Goal: Register for event/course

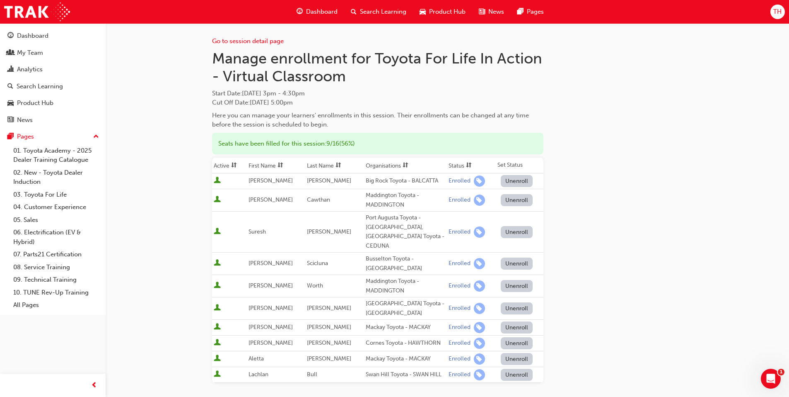
scroll to position [203, 0]
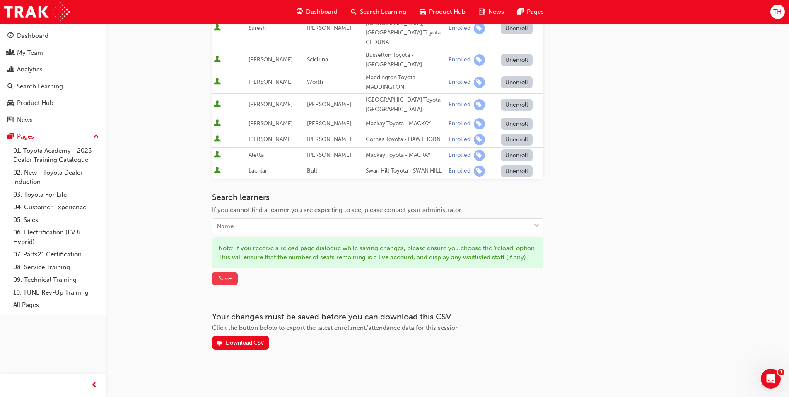
click at [224, 276] on span "Save" at bounding box center [224, 277] width 13 height 7
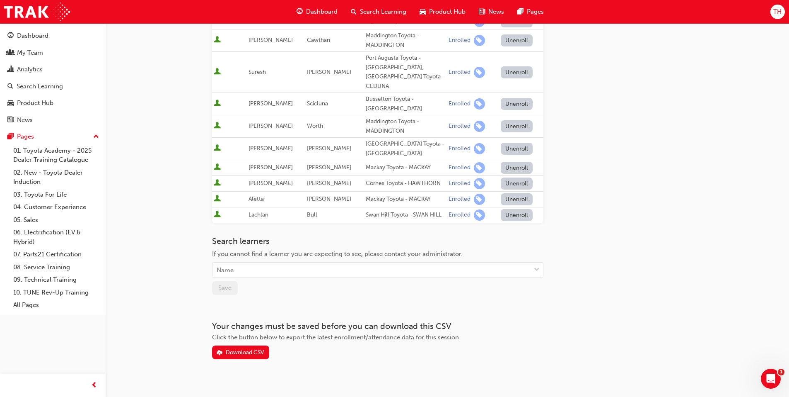
scroll to position [0, 0]
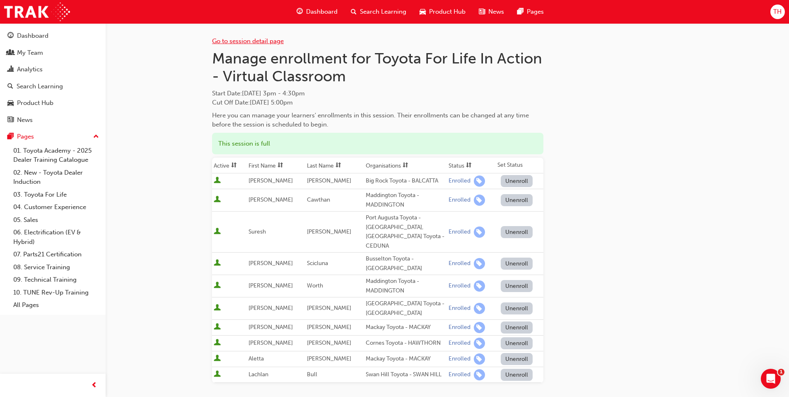
click at [232, 43] on link "Go to session detail page" at bounding box center [248, 40] width 72 height 7
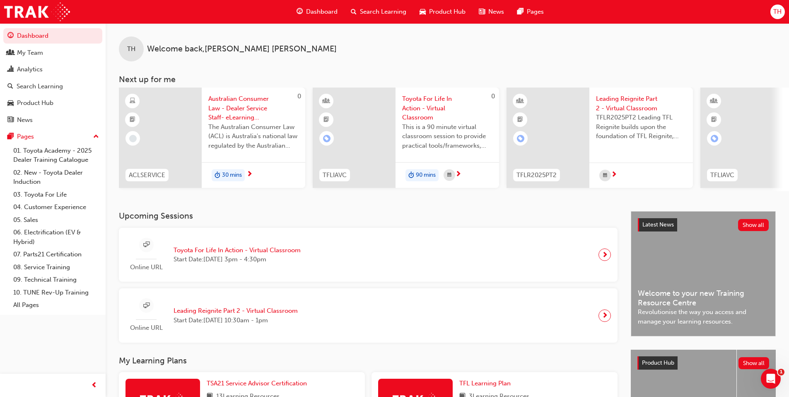
click at [387, 9] on span "Search Learning" at bounding box center [383, 12] width 46 height 10
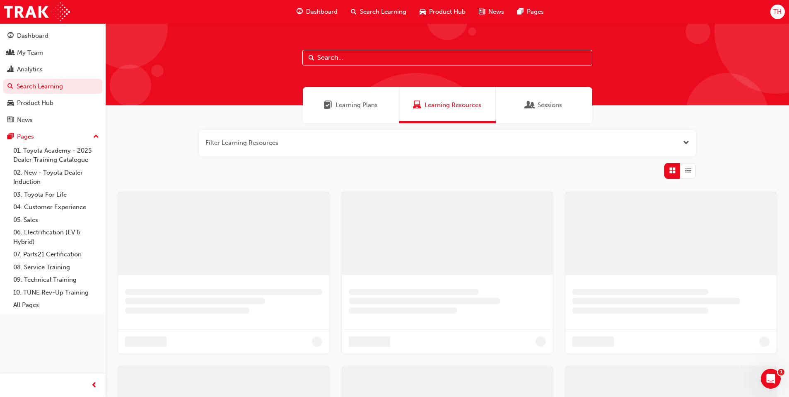
click at [370, 56] on input "text" at bounding box center [447, 58] width 290 height 16
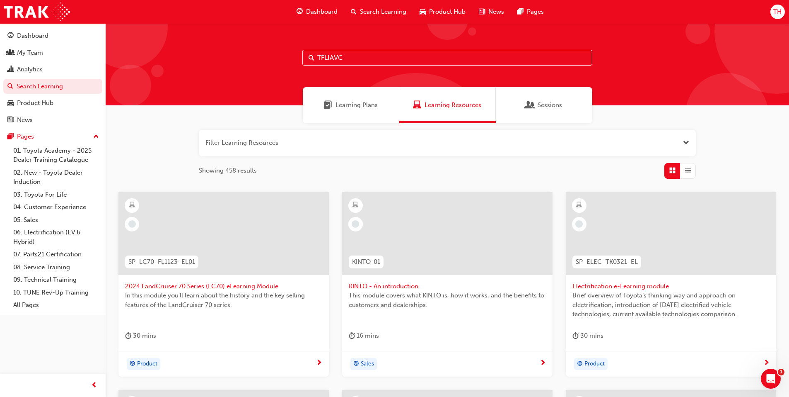
type input "TFLIAVC"
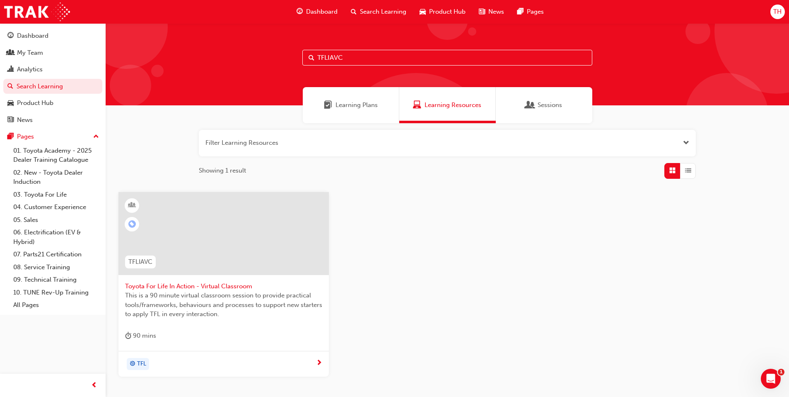
click at [136, 362] on div "TFL" at bounding box center [138, 363] width 17 height 11
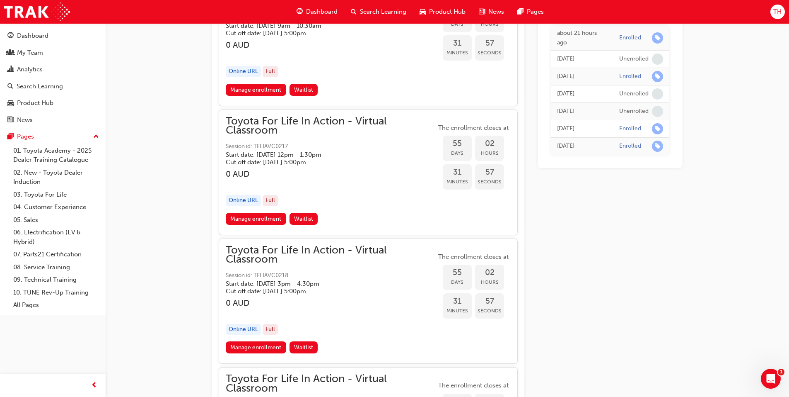
scroll to position [9282, 0]
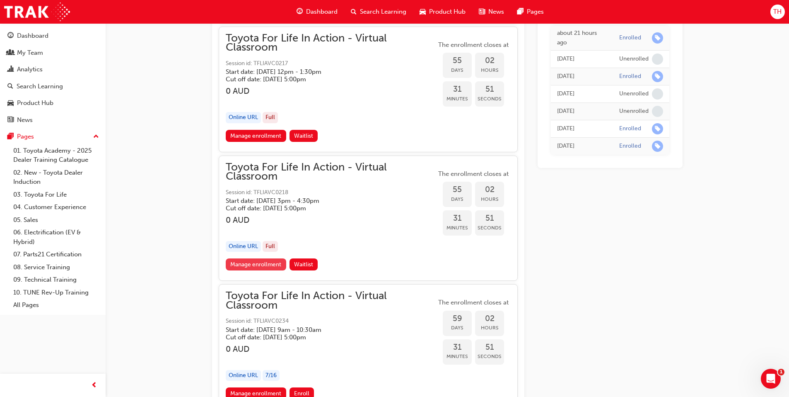
click at [271, 263] on link "Manage enrollment" at bounding box center [256, 264] width 60 height 12
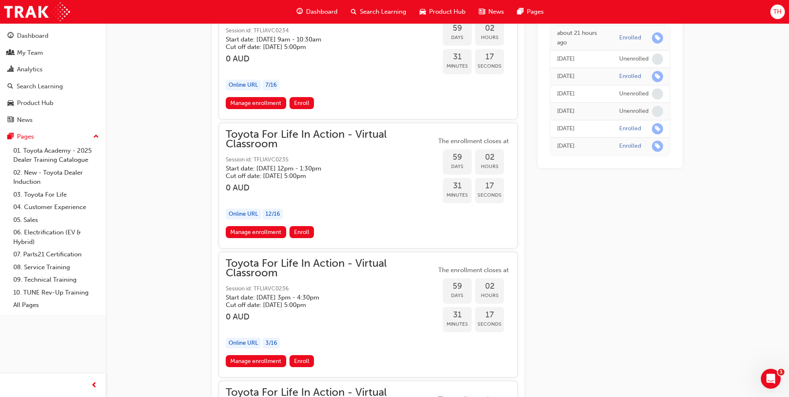
scroll to position [9520, 0]
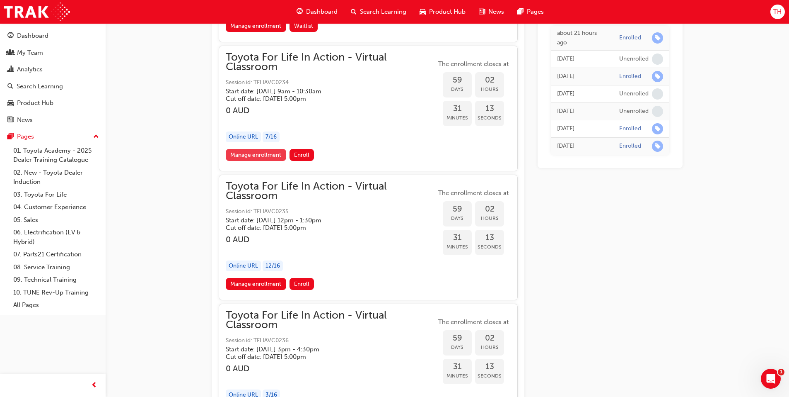
click at [242, 153] on button "Toyota For Life In Action - Virtual Classroom Session id: TFLIAVC0234 Start dat…" at bounding box center [368, 108] width 285 height 111
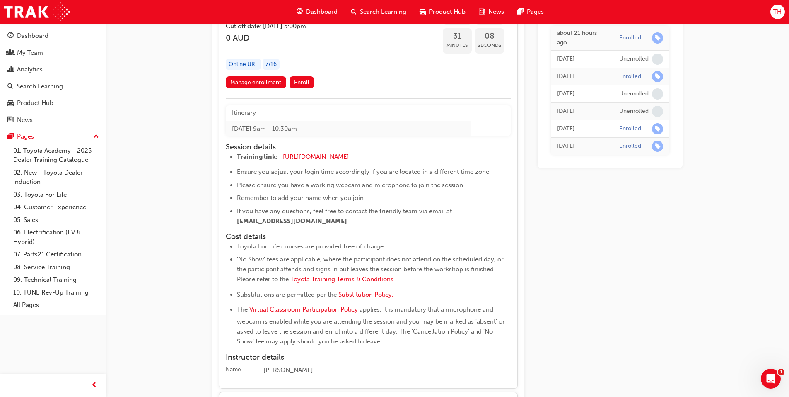
scroll to position [9582, 0]
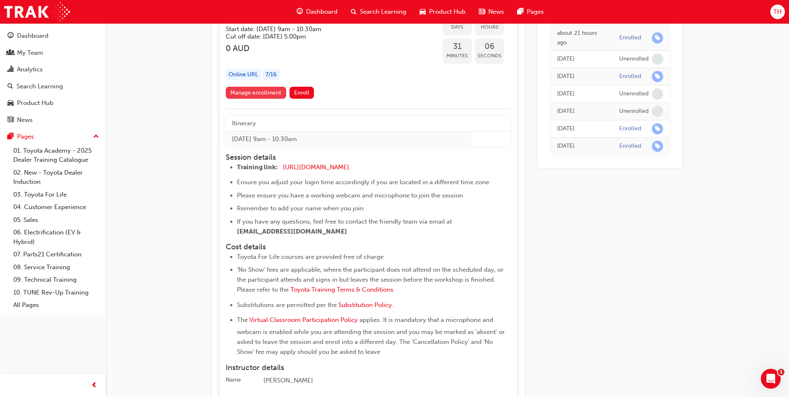
click at [259, 90] on link "Manage enrollment" at bounding box center [256, 93] width 60 height 12
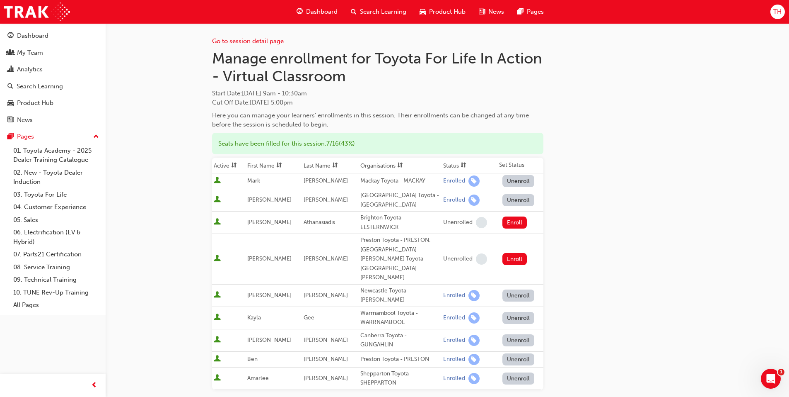
scroll to position [135, 0]
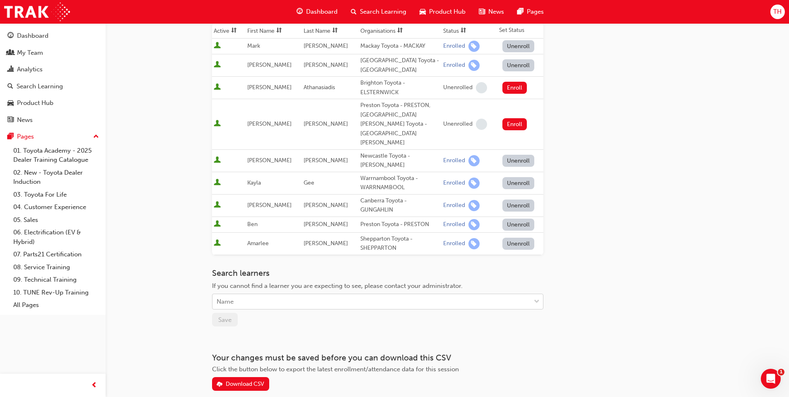
click at [251, 294] on div "Name" at bounding box center [372, 301] width 318 height 15
type input "Lachlan Bull"
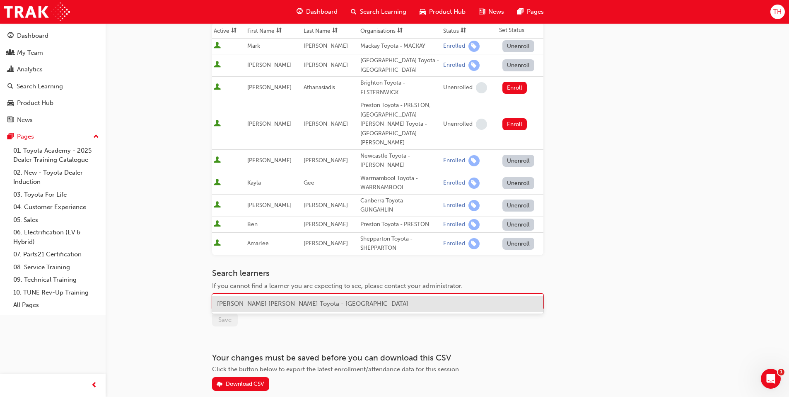
click at [250, 307] on span "Lachlan Bull - Swan Hill Toyota - SWAN HILL" at bounding box center [312, 303] width 191 height 7
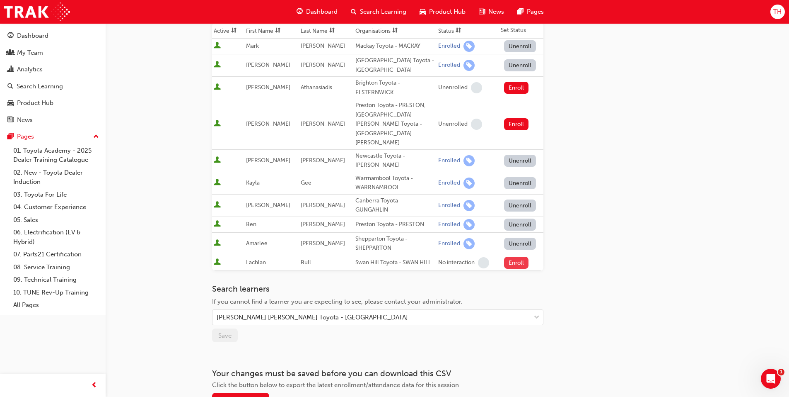
click at [514, 256] on button "Enroll" at bounding box center [516, 262] width 25 height 12
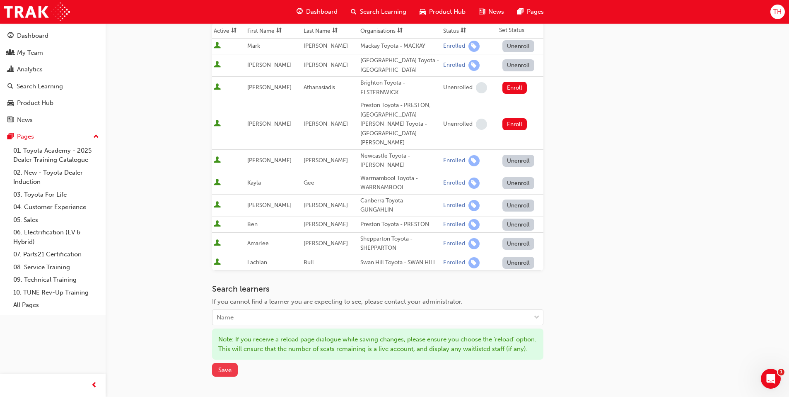
click at [225, 366] on span "Save" at bounding box center [224, 369] width 13 height 7
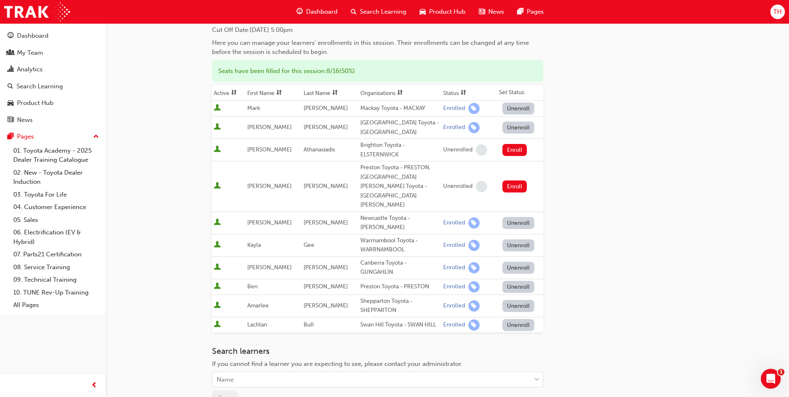
scroll to position [83, 0]
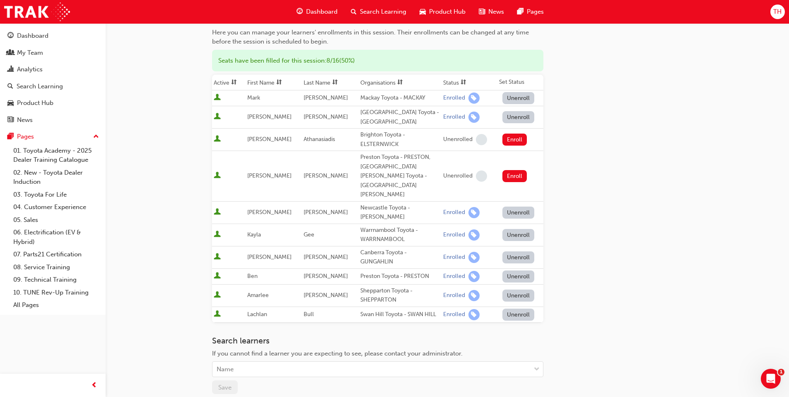
click at [515, 308] on button "Unenroll" at bounding box center [519, 314] width 32 height 12
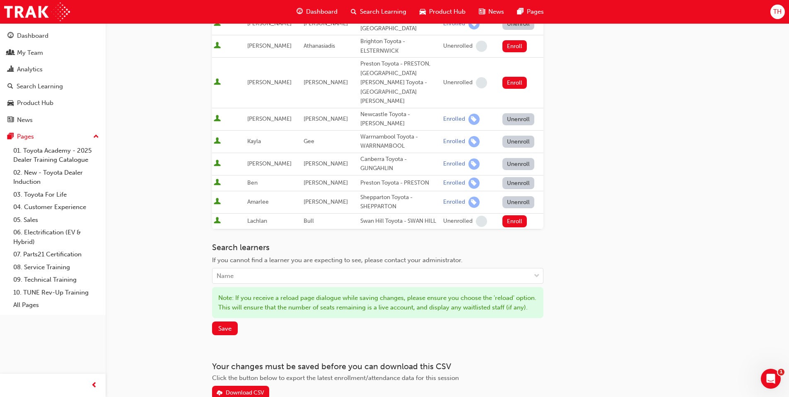
scroll to position [217, 0]
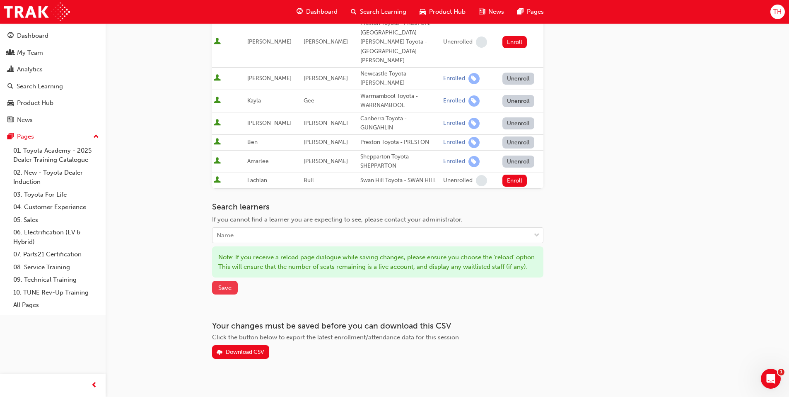
click at [224, 284] on span "Save" at bounding box center [224, 287] width 13 height 7
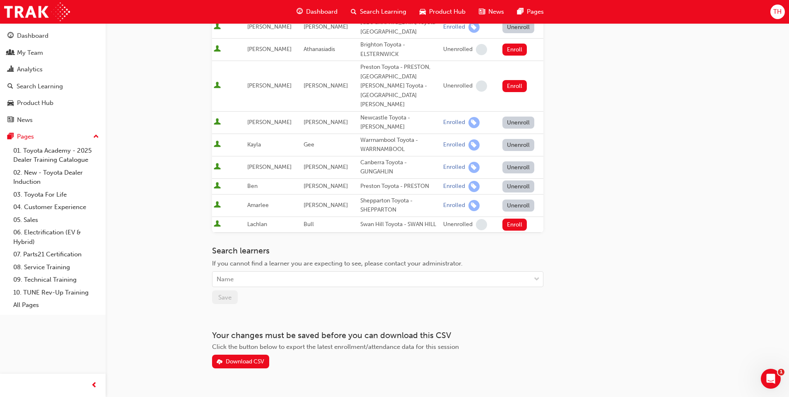
scroll to position [0, 0]
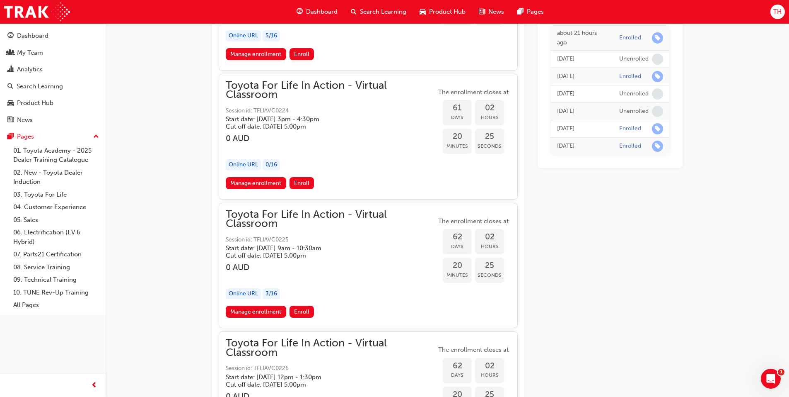
scroll to position [10435, 0]
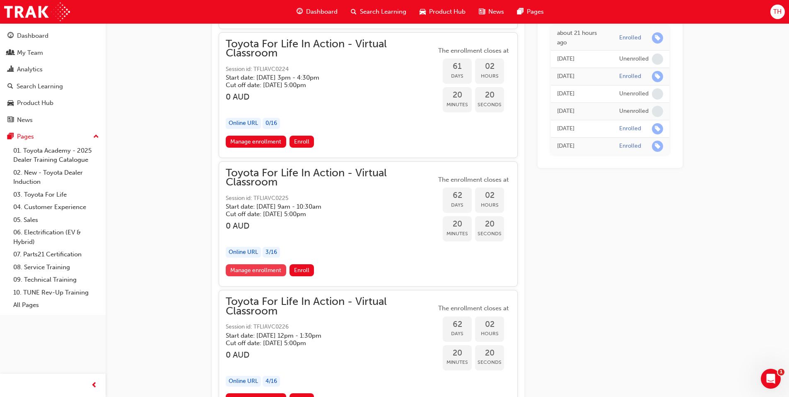
click at [258, 268] on link "Manage enrollment" at bounding box center [256, 270] width 60 height 12
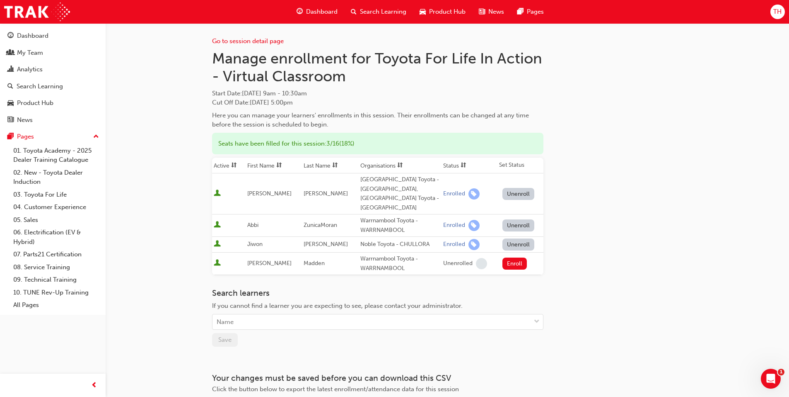
scroll to position [41, 0]
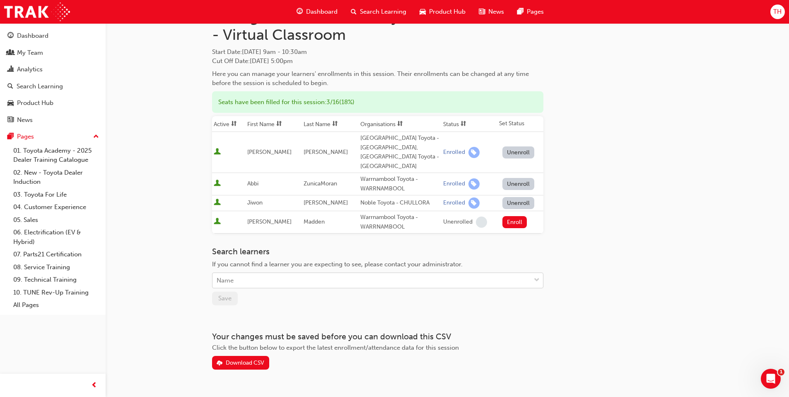
click at [273, 273] on div "Name" at bounding box center [372, 280] width 318 height 15
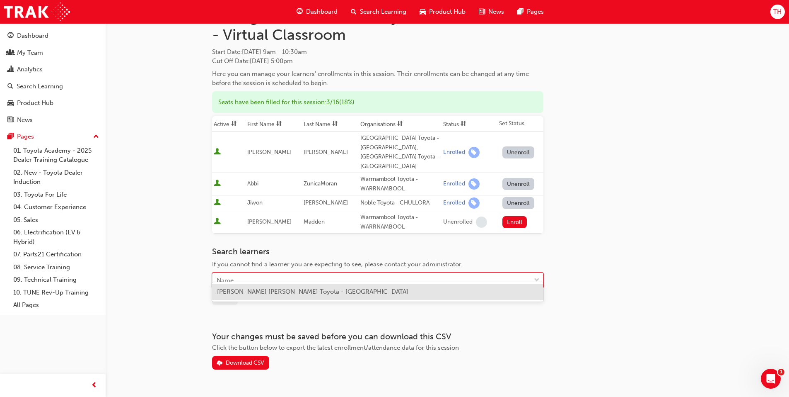
click at [266, 291] on span "Lachlan Bull - Swan Hill Toyota - SWAN HILL" at bounding box center [312, 291] width 191 height 7
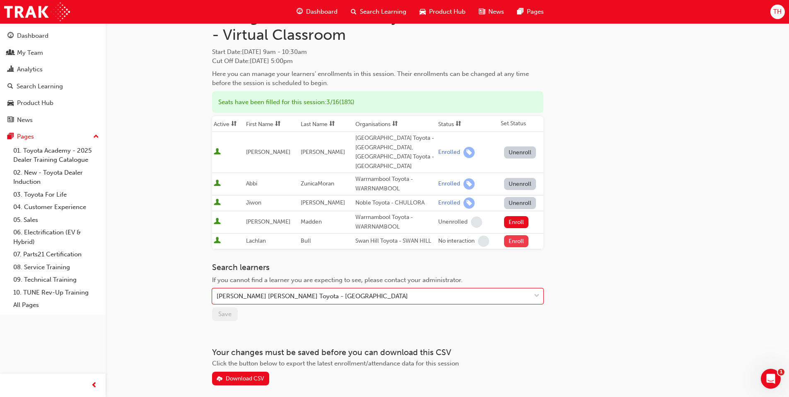
click at [514, 235] on button "Enroll" at bounding box center [516, 241] width 25 height 12
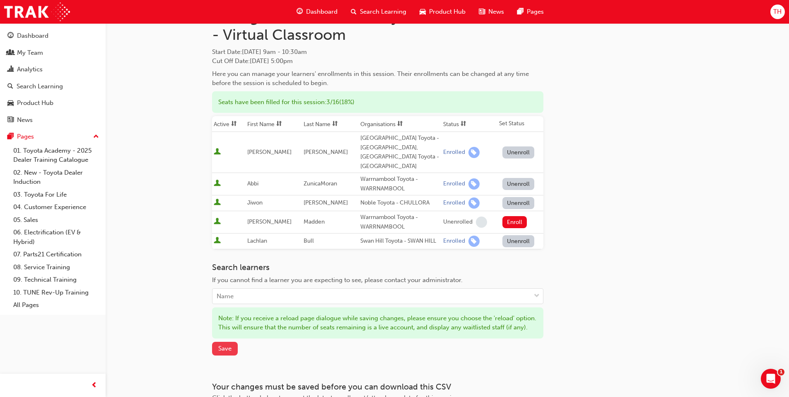
click at [227, 349] on span "Save" at bounding box center [224, 347] width 13 height 7
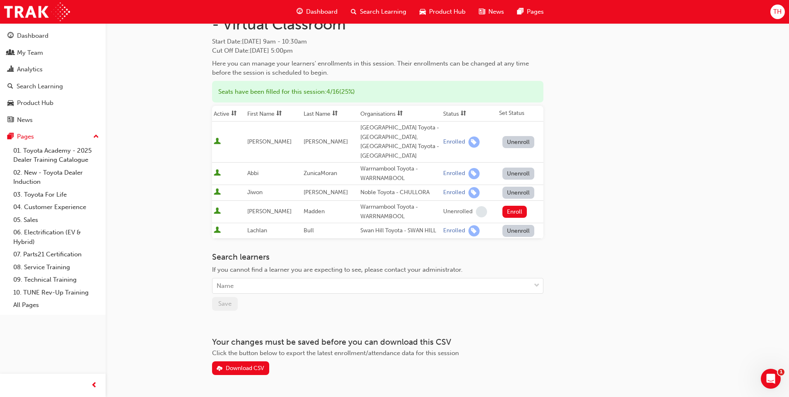
scroll to position [68, 0]
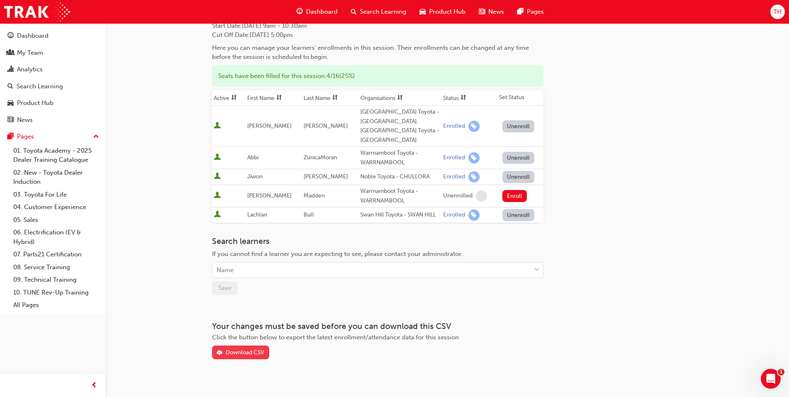
click at [244, 348] on div "Download CSV" at bounding box center [245, 351] width 39 height 7
